Goal: Find specific page/section: Find specific page/section

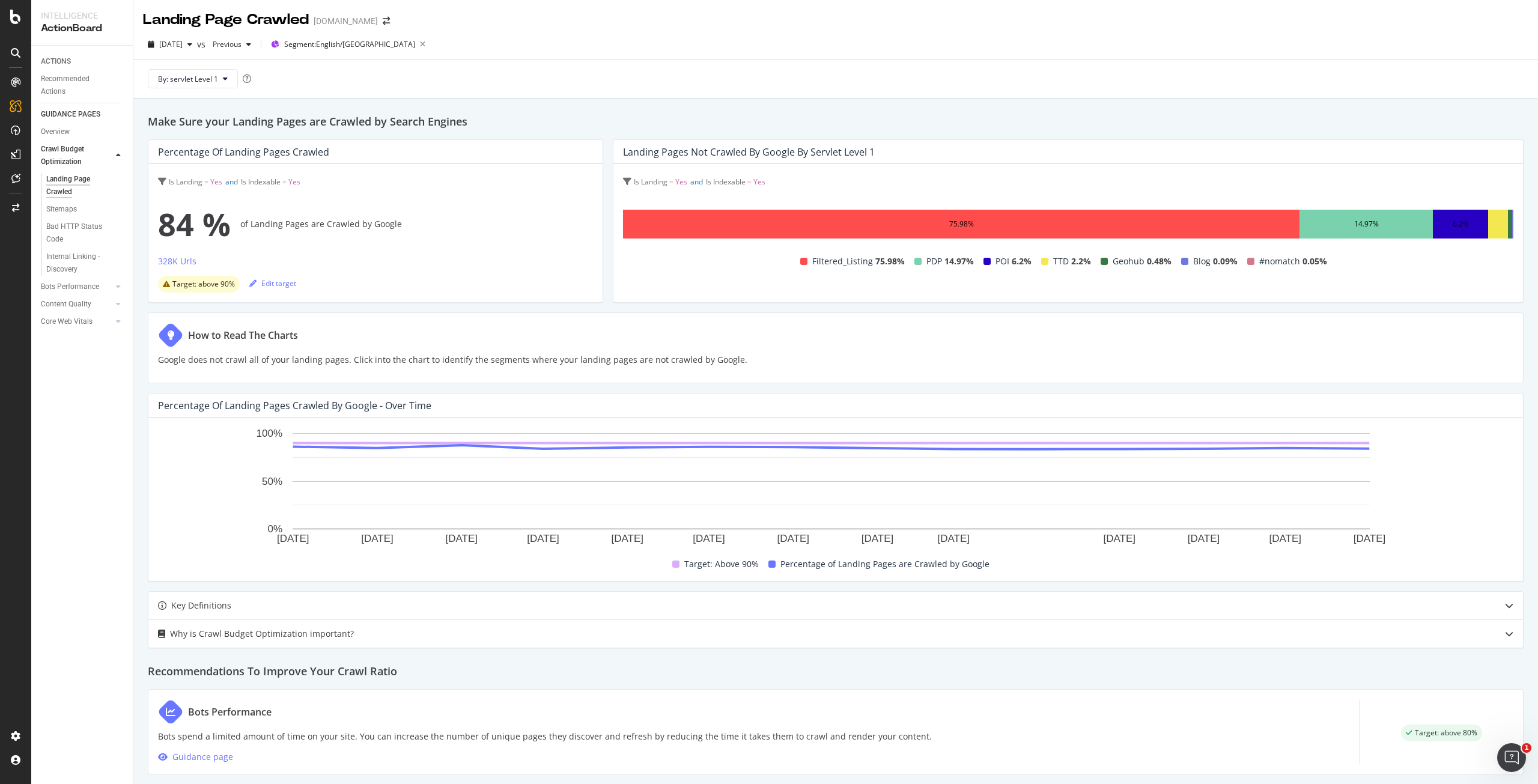
click at [537, 47] on div "[DATE] vs Previous Segment: English/[GEOGRAPHIC_DATA]" at bounding box center [836, 47] width 1404 height 24
click at [20, 5] on div at bounding box center [16, 392] width 32 height 784
click at [69, 132] on div "SiteCrawler" at bounding box center [65, 135] width 43 height 12
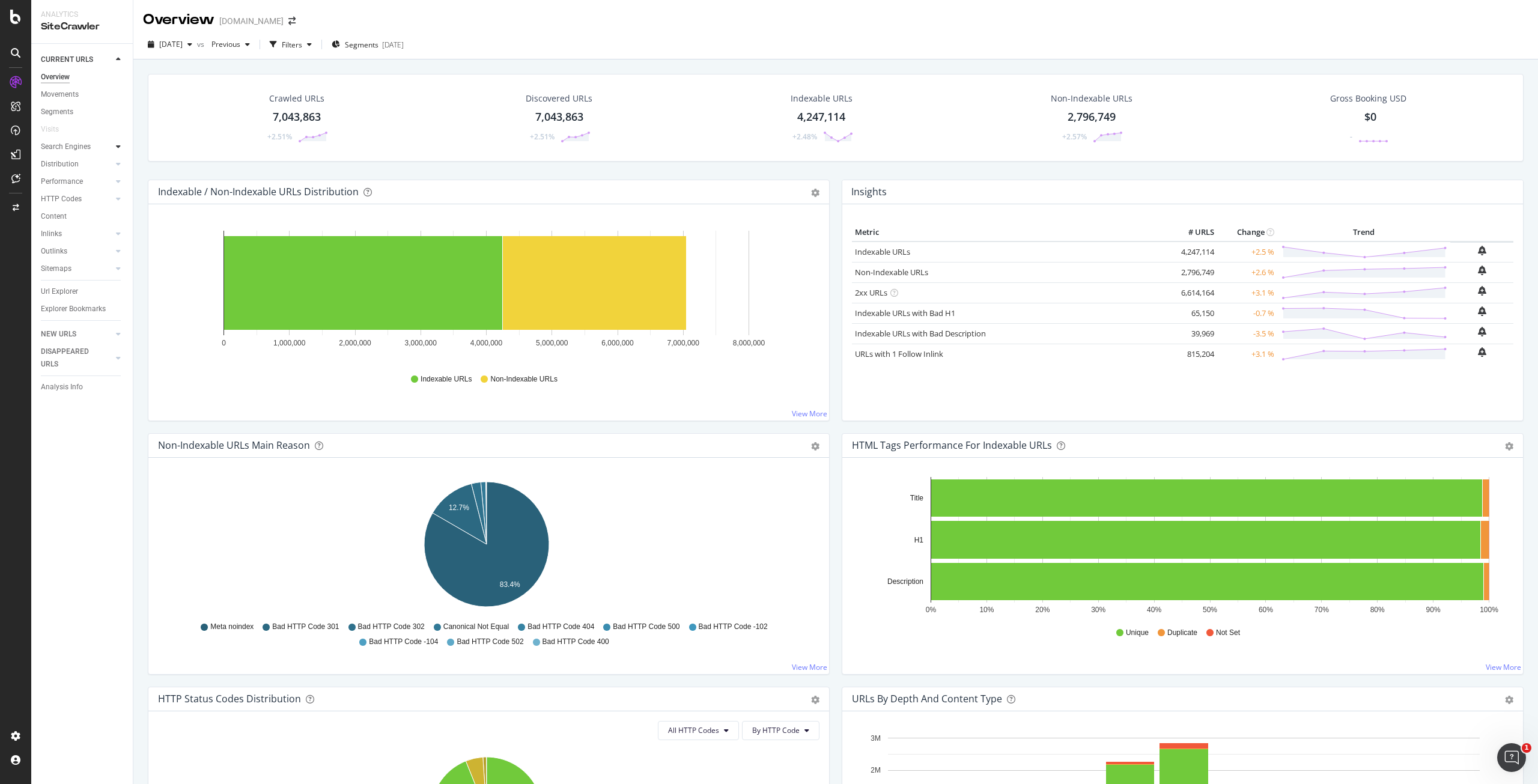
click at [117, 147] on icon at bounding box center [118, 146] width 5 height 7
drag, startPoint x: 74, startPoint y: 164, endPoint x: 209, endPoint y: 159, distance: 135.1
click at [74, 164] on div "Top Charts" at bounding box center [64, 164] width 36 height 13
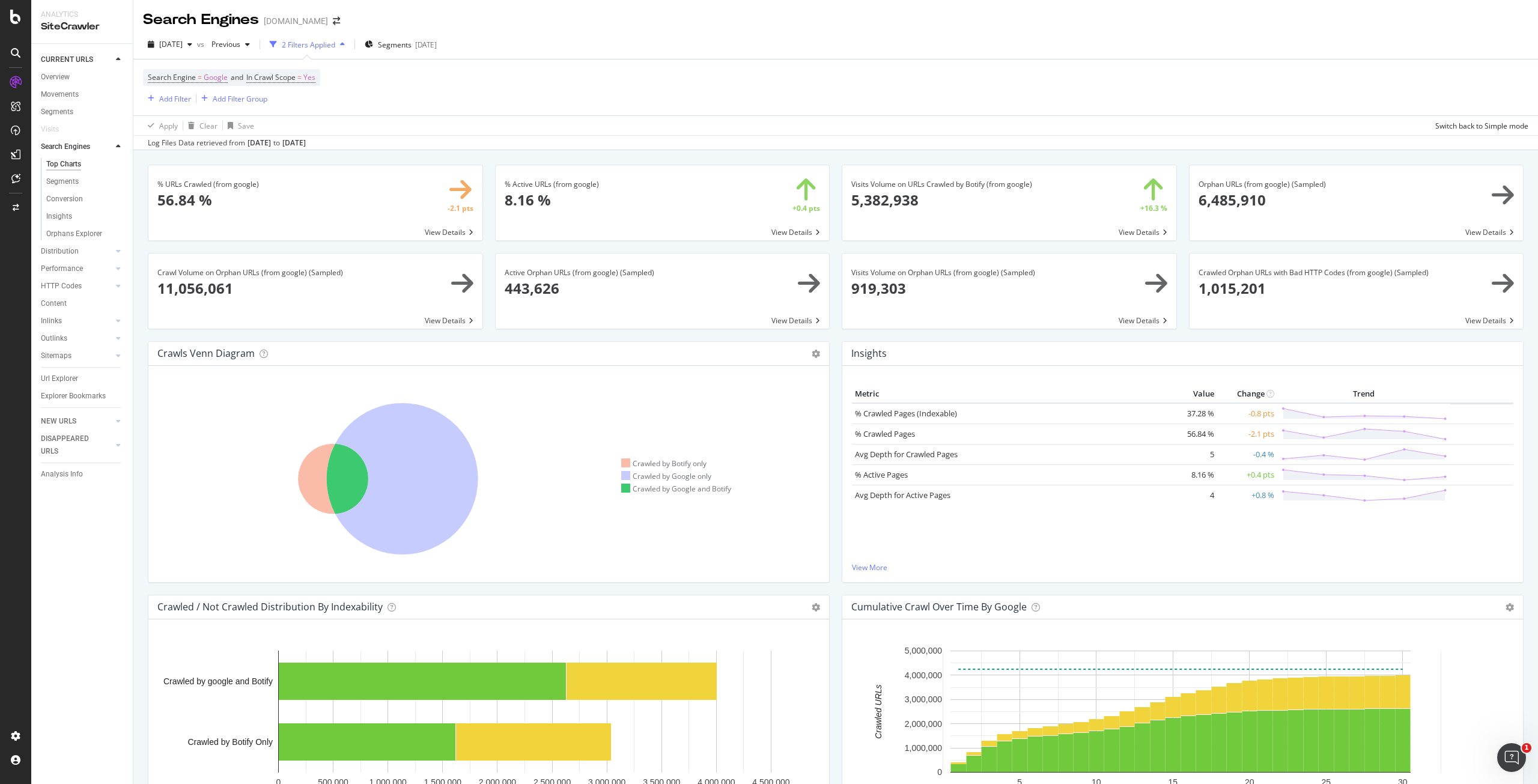
click at [1260, 105] on div "Search Engine = Google and In Crawl Scope = Yes Add Filter Add Filter Group" at bounding box center [835, 87] width 1385 height 55
